Goal: Transaction & Acquisition: Purchase product/service

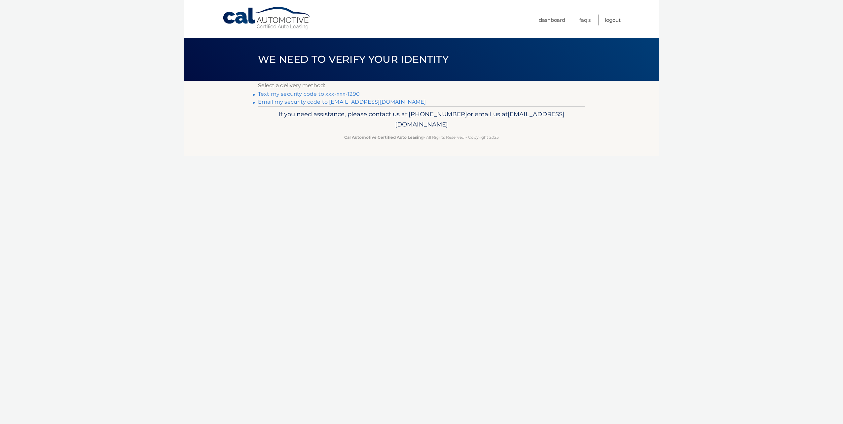
click at [283, 104] on link "Email my security code to a*********@spectorgroup.com" at bounding box center [342, 102] width 168 height 6
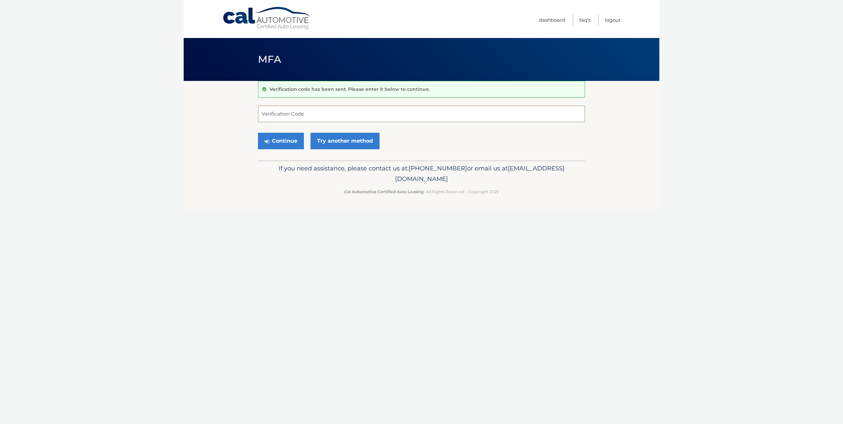
drag, startPoint x: 291, startPoint y: 109, endPoint x: 291, endPoint y: 113, distance: 3.6
click at [291, 109] on input "Verification Code" at bounding box center [421, 114] width 327 height 17
paste input "387933"
click at [274, 145] on button "Continue" at bounding box center [281, 141] width 46 height 17
type input "387933"
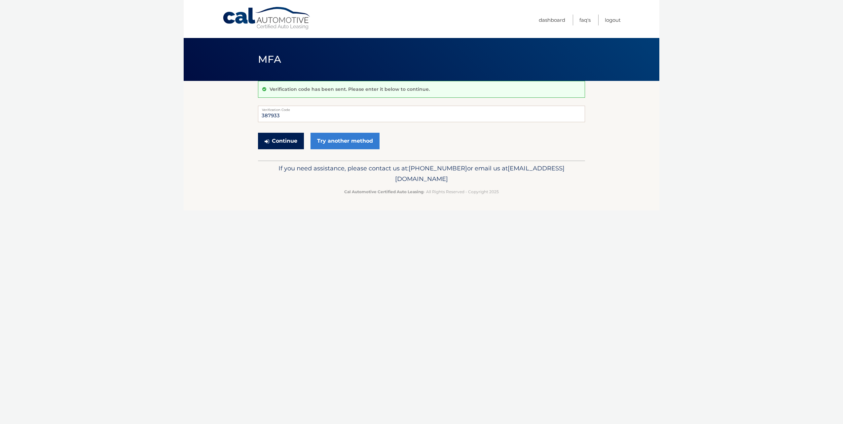
click at [265, 146] on button "Continue" at bounding box center [281, 141] width 46 height 17
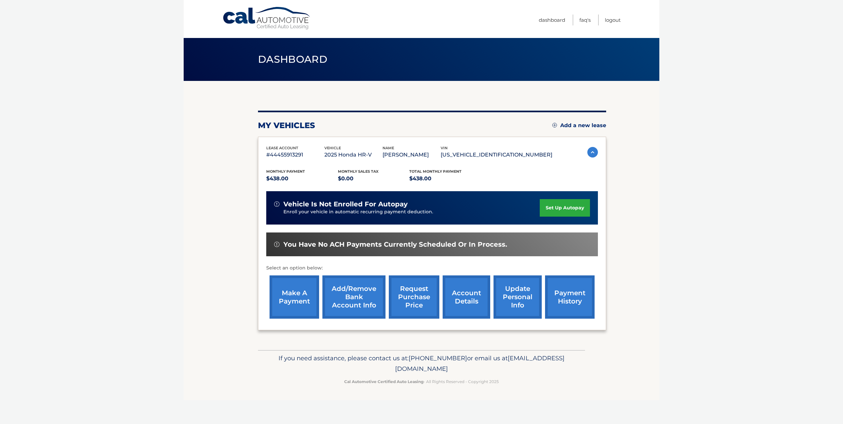
click at [298, 298] on link "make a payment" at bounding box center [295, 297] width 50 height 43
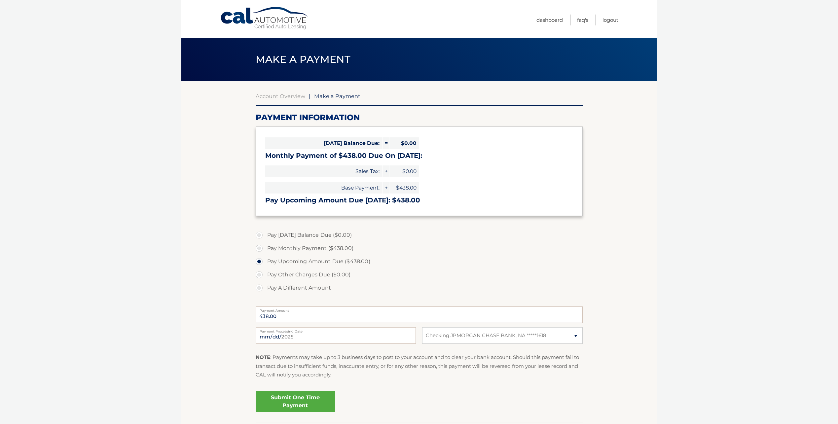
select select "MGJiYmNhMTgtMTZjZi00ZTY0LWI0OWEtZGJiMmNlN2Y5M2Uy"
click at [302, 398] on link "Submit One Time Payment" at bounding box center [295, 401] width 79 height 21
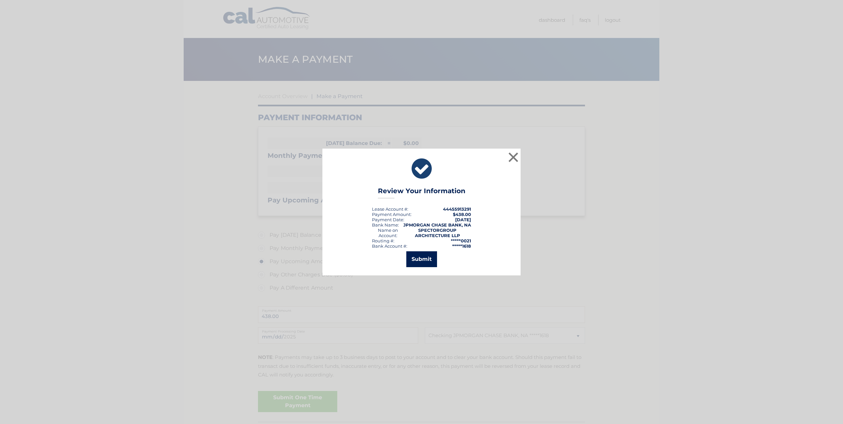
click at [424, 266] on button "Submit" at bounding box center [421, 259] width 31 height 16
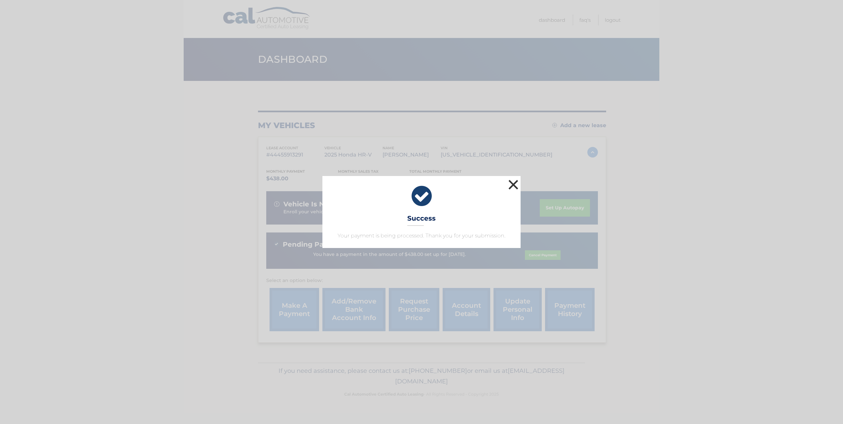
click at [517, 182] on button "×" at bounding box center [513, 184] width 13 height 13
